Goal: Task Accomplishment & Management: Manage account settings

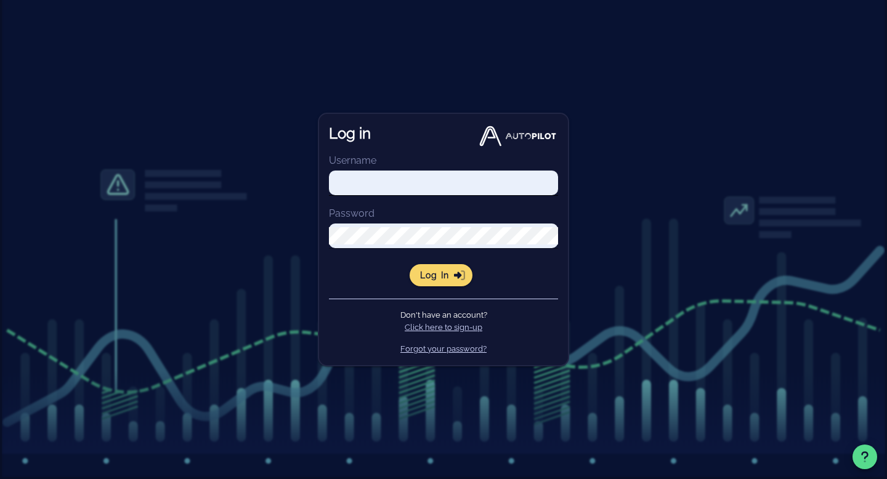
click at [449, 181] on input "Username" at bounding box center [443, 182] width 229 height 17
click at [409, 177] on input "Username" at bounding box center [443, 182] width 229 height 17
type input "lauren"
click at [389, 182] on input "Username" at bounding box center [443, 182] width 229 height 17
type input "lauren.mijatovic@sellerx.com"
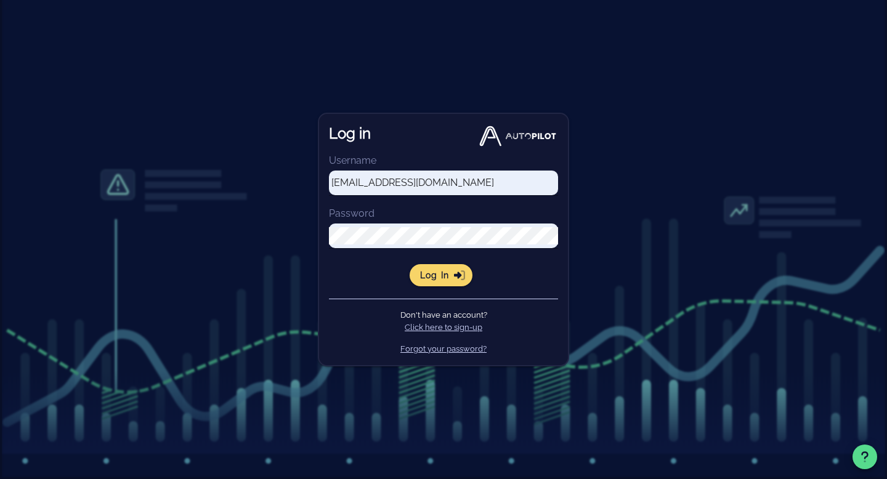
click at [628, 203] on div "Log in Username lauren.mijatovic@sellerx.com Password Log in Don't have an acco…" at bounding box center [443, 239] width 887 height 479
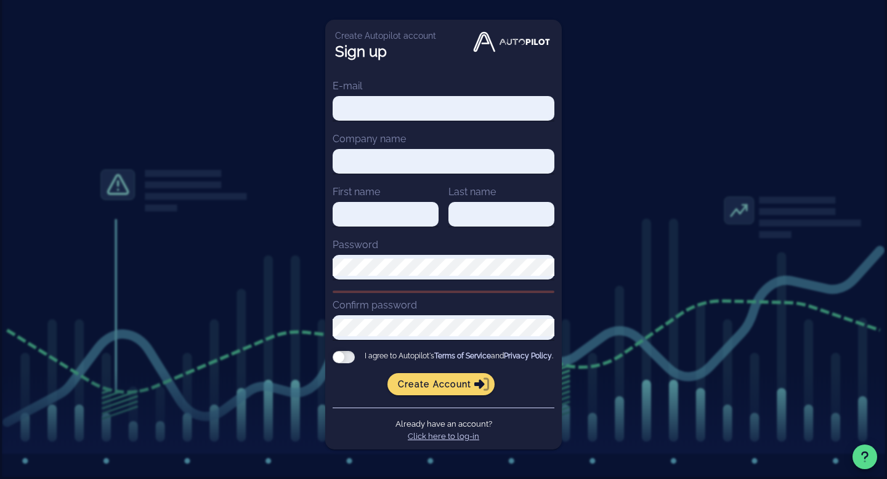
click at [469, 441] on link "Click here to log-in" at bounding box center [443, 436] width 71 height 9
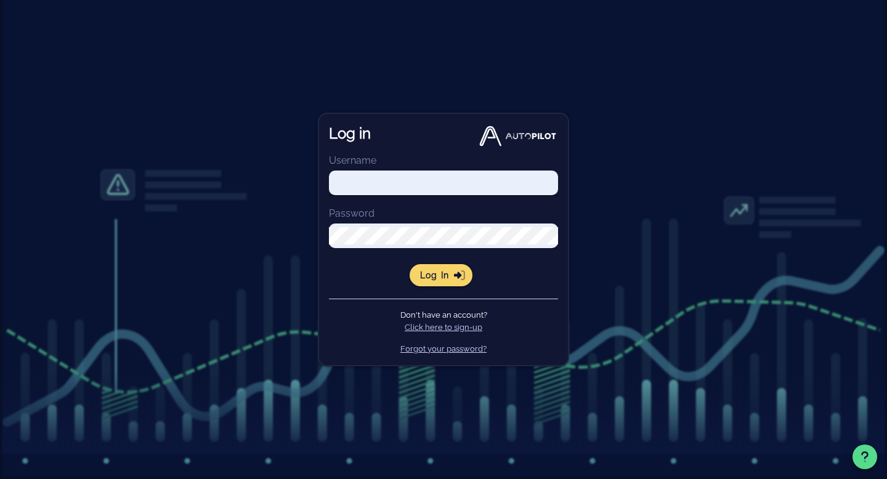
click at [425, 183] on input "Username" at bounding box center [443, 182] width 229 height 17
type input "[EMAIL_ADDRESS][DOMAIN_NAME]"
click at [407, 185] on input "[EMAIL_ADDRESS][DOMAIN_NAME]" at bounding box center [443, 182] width 229 height 17
